Goal: Information Seeking & Learning: Learn about a topic

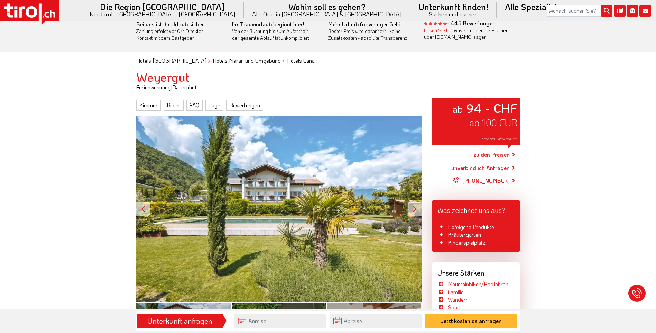
scroll to position [208, 0]
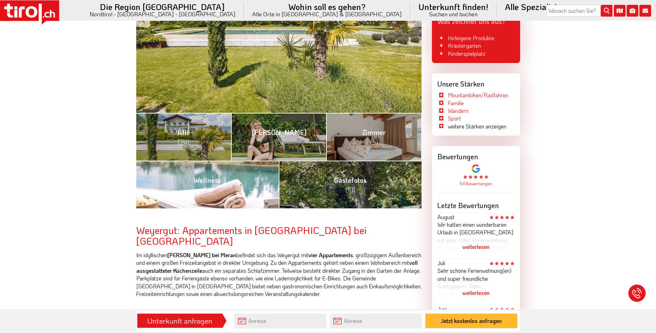
click at [184, 196] on link "Wellness (3)" at bounding box center [207, 184] width 143 height 48
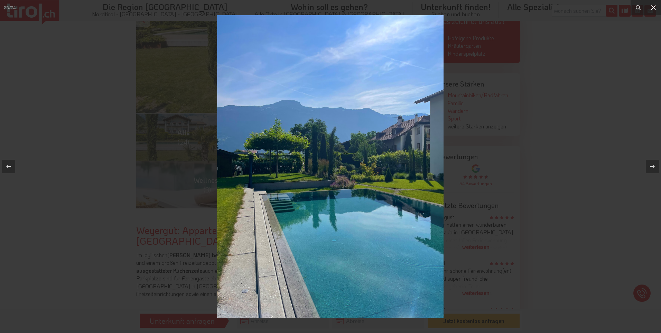
click at [656, 8] on icon at bounding box center [654, 7] width 8 height 8
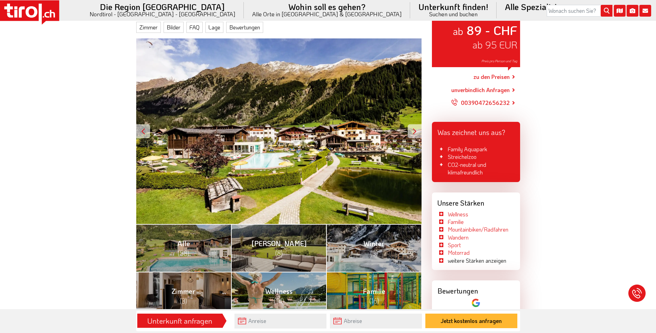
scroll to position [104, 0]
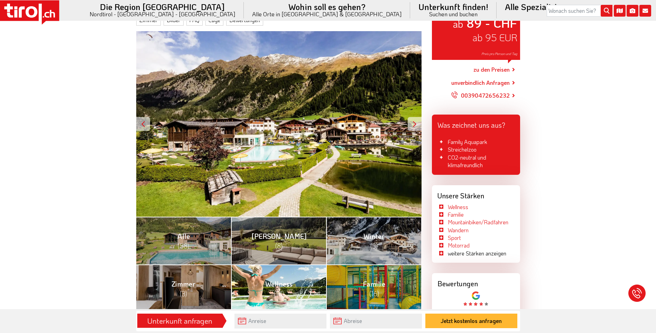
click at [290, 285] on span "Wellness (14)" at bounding box center [278, 288] width 27 height 19
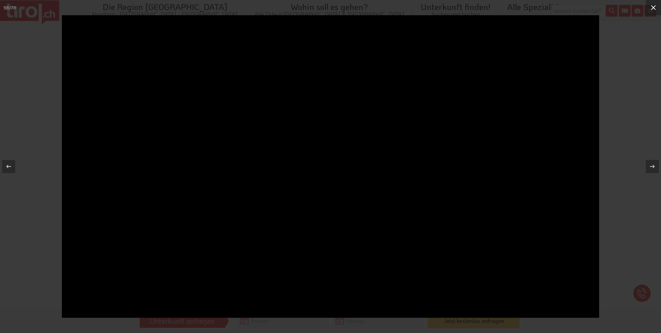
click at [654, 6] on icon at bounding box center [654, 7] width 8 height 8
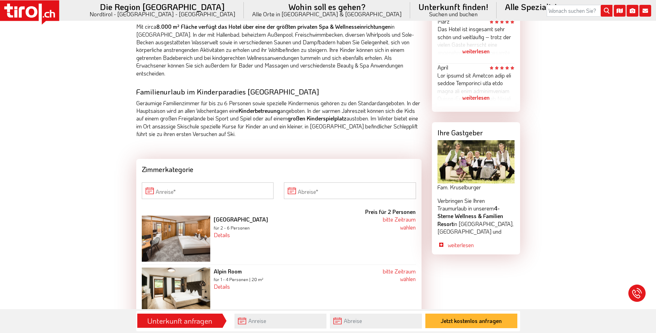
scroll to position [588, 0]
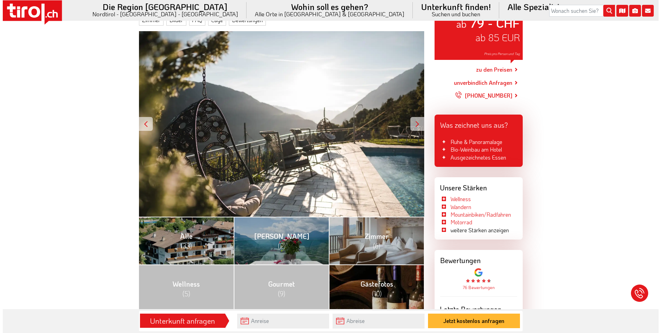
scroll to position [173, 0]
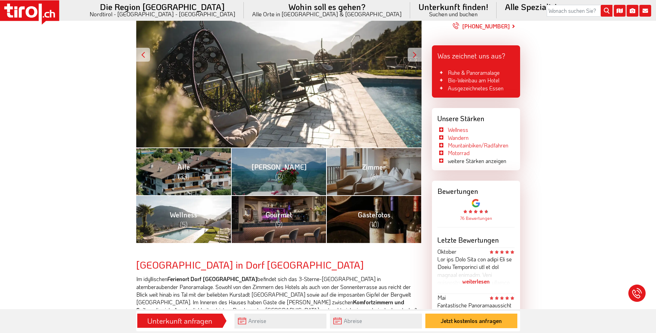
click at [209, 209] on link "Wellness (5)" at bounding box center [183, 219] width 95 height 48
